Goal: Complete application form

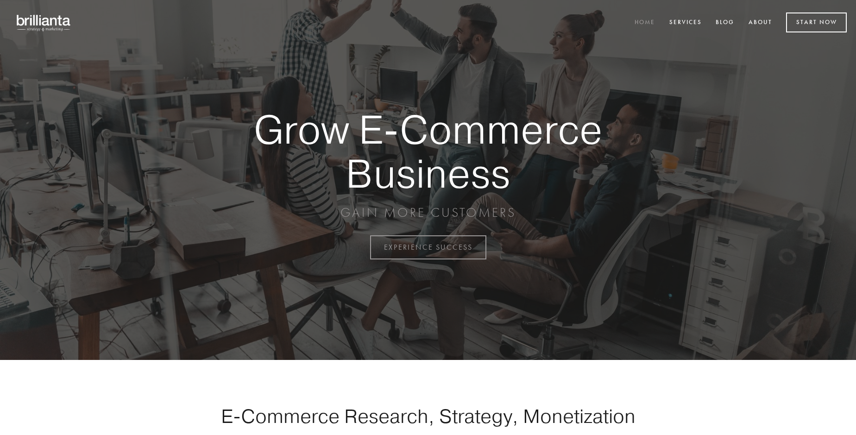
scroll to position [2428, 0]
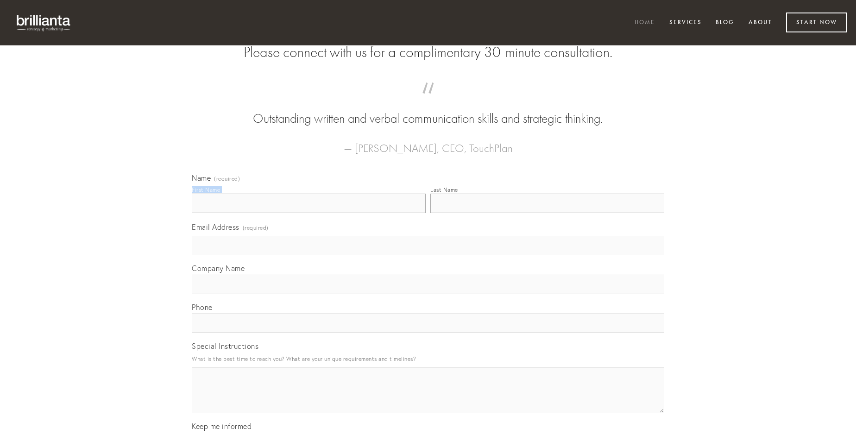
type input "[PERSON_NAME]"
click at [547, 213] on input "Last Name" at bounding box center [547, 203] width 234 height 19
type input "[PERSON_NAME]"
click at [428, 255] on input "Email Address (required)" at bounding box center [428, 245] width 472 height 19
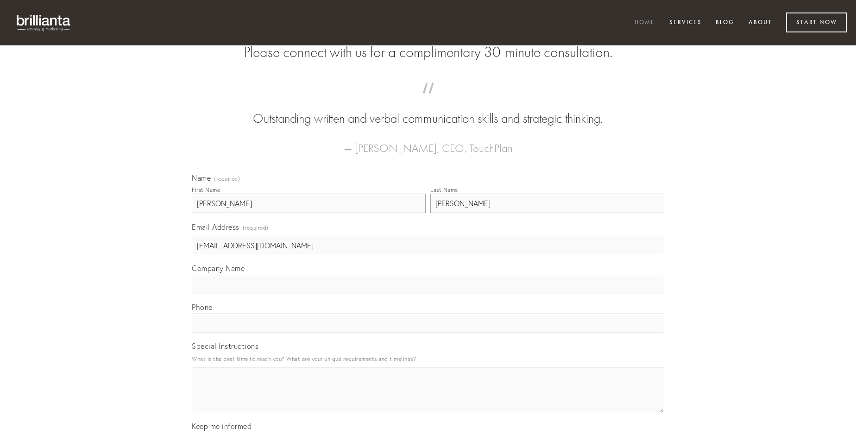
type input "[EMAIL_ADDRESS][DOMAIN_NAME]"
click at [428, 294] on input "Company Name" at bounding box center [428, 284] width 472 height 19
type input "[PERSON_NAME]"
click at [428, 333] on input "text" at bounding box center [428, 323] width 472 height 19
click at [428, 398] on textarea "Special Instructions" at bounding box center [428, 390] width 472 height 46
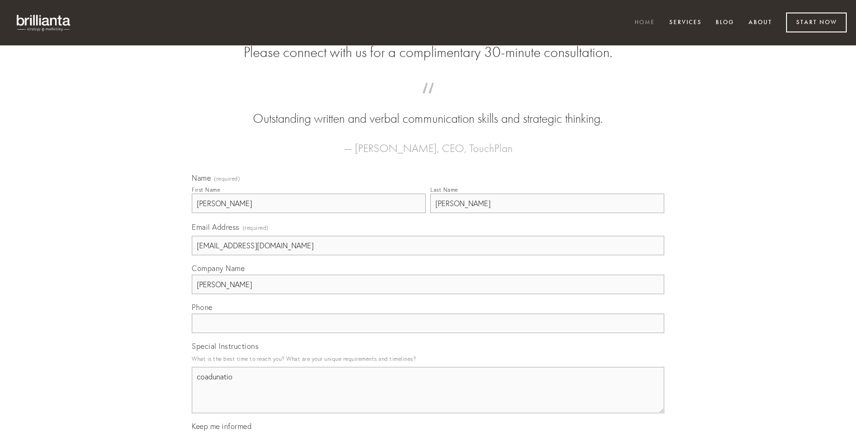
type textarea "coadunatio"
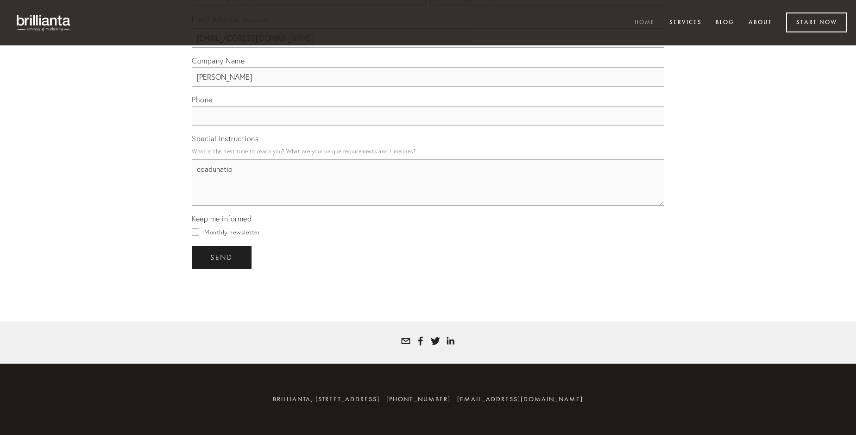
click at [222, 257] on span "send" at bounding box center [221, 257] width 23 height 8
